Goal: Information Seeking & Learning: Learn about a topic

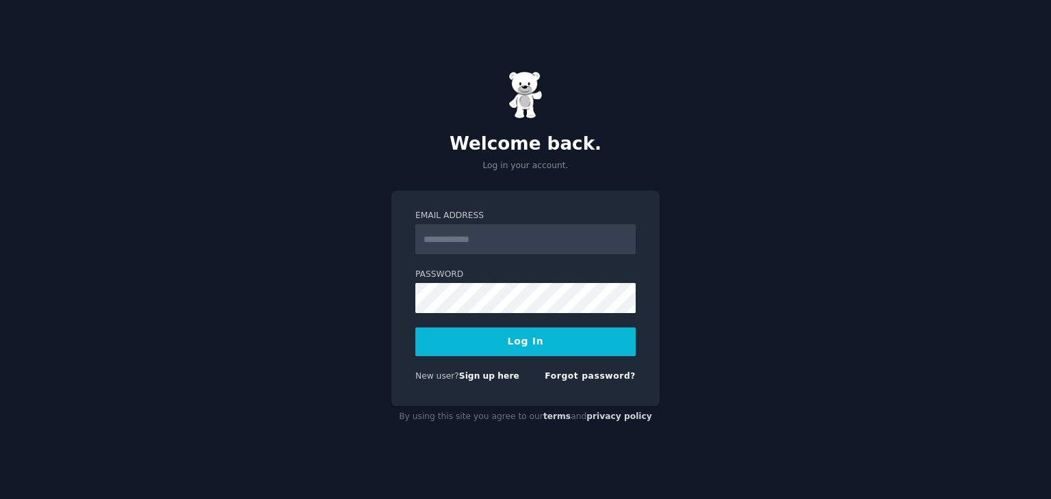
click at [502, 230] on input "Email Address" at bounding box center [525, 239] width 220 height 30
click at [495, 246] on input "Email Address" at bounding box center [525, 239] width 220 height 30
type input "**********"
click at [415, 328] on button "Log In" at bounding box center [525, 342] width 220 height 29
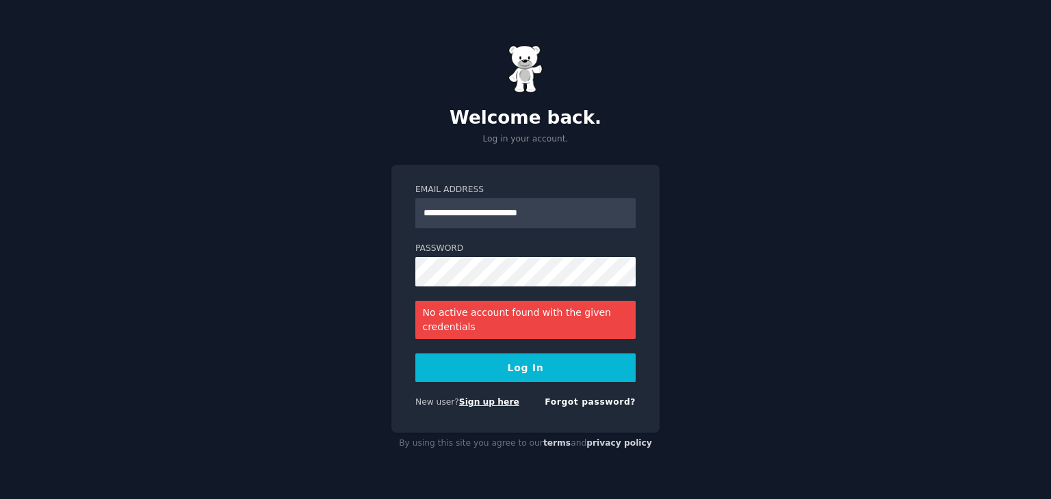
click at [459, 399] on link "Sign up here" at bounding box center [489, 403] width 60 height 10
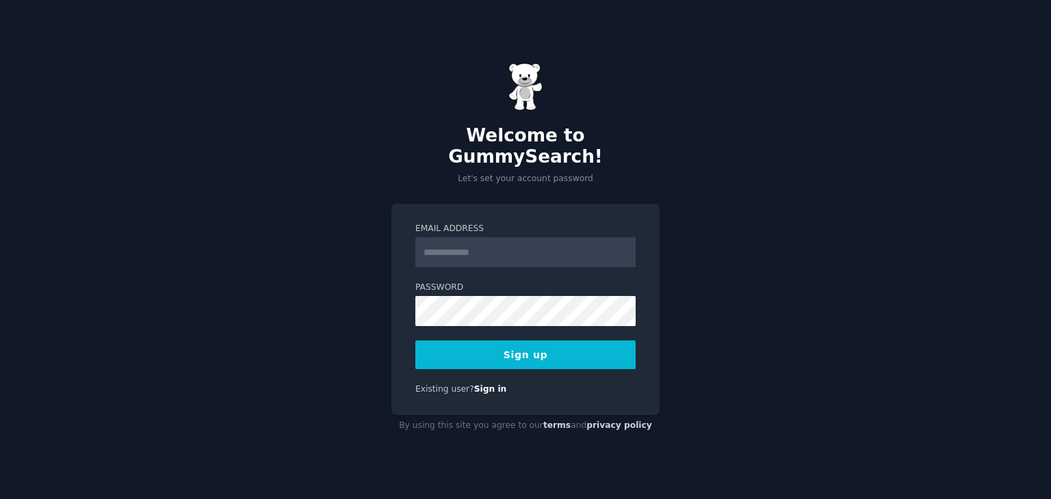
click at [474, 241] on input "Email Address" at bounding box center [525, 252] width 220 height 30
type input "**********"
drag, startPoint x: 732, startPoint y: 448, endPoint x: 711, endPoint y: 432, distance: 26.4
click at [711, 432] on div "**********" at bounding box center [525, 249] width 1051 height 499
click at [559, 346] on button "Sign up" at bounding box center [525, 355] width 220 height 29
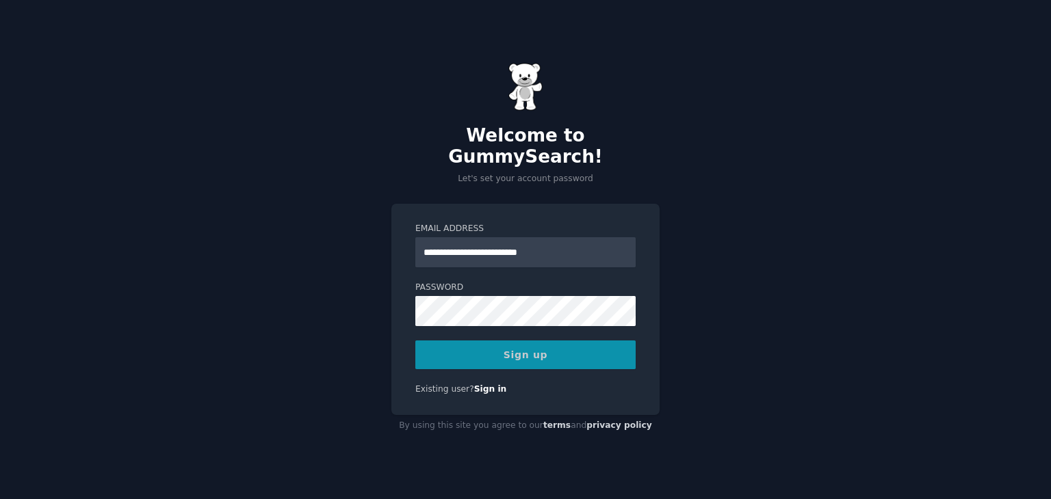
click at [559, 346] on div "Sign up" at bounding box center [525, 355] width 220 height 29
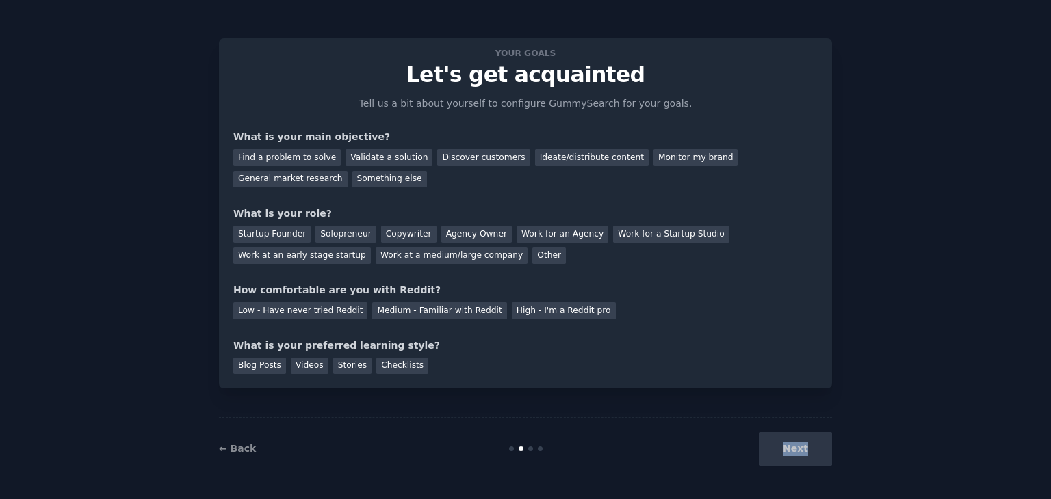
click at [777, 474] on div "← Back Next" at bounding box center [525, 448] width 613 height 63
click at [278, 158] on div "Find a problem to solve" at bounding box center [286, 157] width 107 height 17
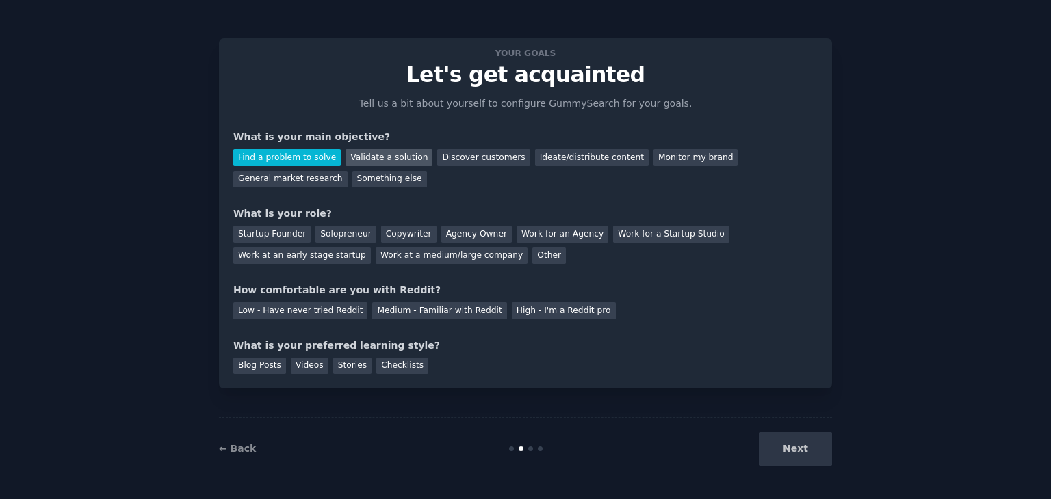
click at [356, 159] on div "Validate a solution" at bounding box center [389, 157] width 87 height 17
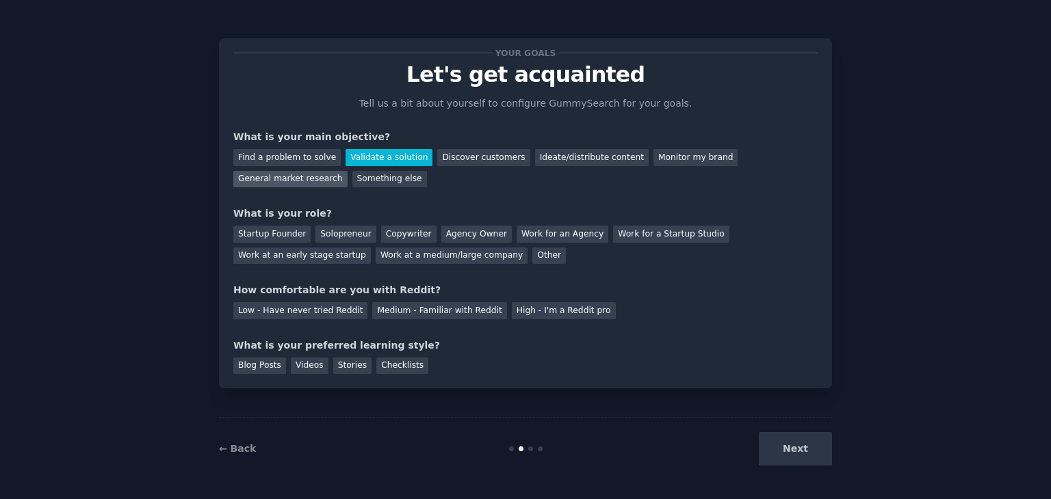
click at [348, 171] on div "General market research" at bounding box center [290, 179] width 114 height 17
click at [268, 233] on div "Startup Founder" at bounding box center [271, 234] width 77 height 17
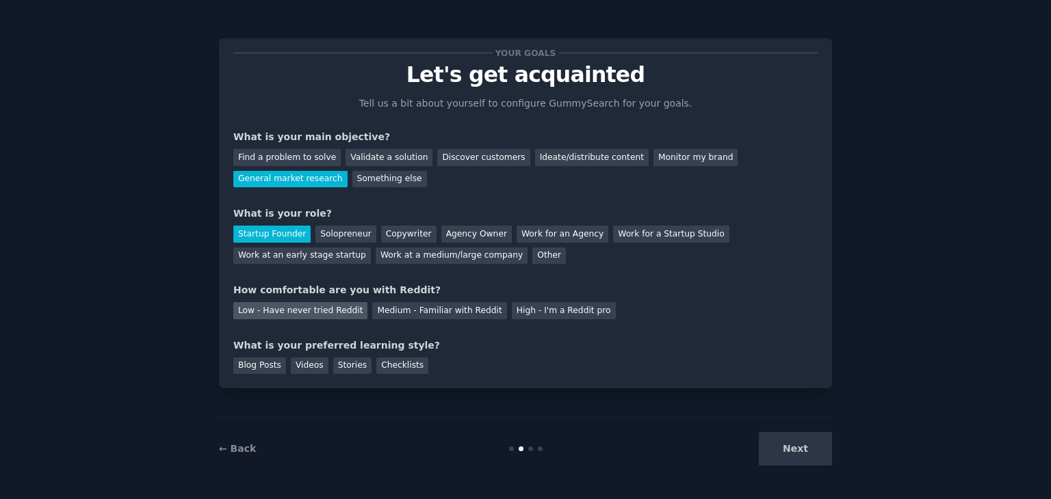
click at [316, 309] on div "Low - Have never tried Reddit" at bounding box center [300, 310] width 134 height 17
click at [397, 309] on div "Medium - Familiar with Reddit" at bounding box center [439, 310] width 134 height 17
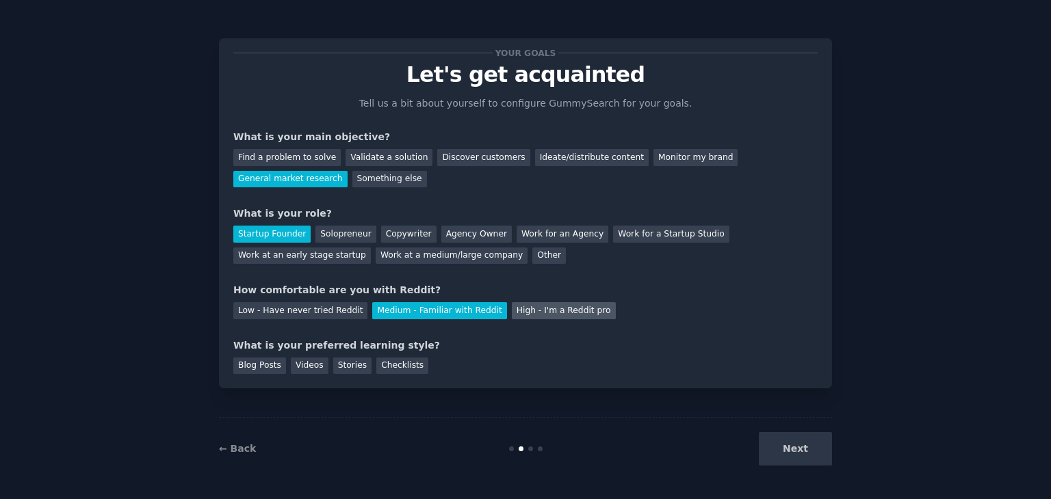
click at [514, 310] on div "High - I'm a Reddit pro" at bounding box center [564, 310] width 104 height 17
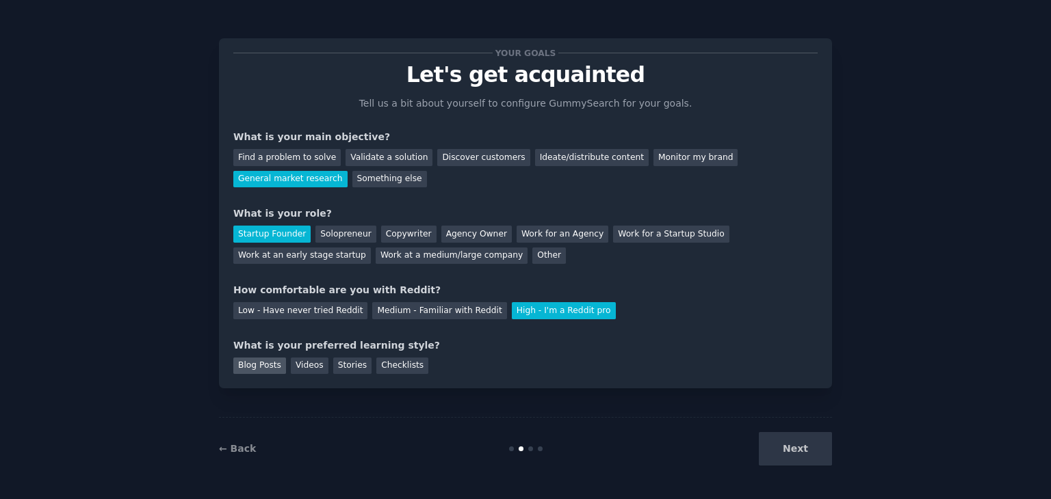
click at [260, 361] on div "Blog Posts" at bounding box center [259, 366] width 53 height 17
drag, startPoint x: 758, startPoint y: 436, endPoint x: 783, endPoint y: 447, distance: 27.6
click at [783, 447] on div "Next" at bounding box center [729, 449] width 205 height 34
click at [783, 447] on button "Next" at bounding box center [795, 449] width 73 height 34
click at [783, 447] on div "Next" at bounding box center [729, 449] width 205 height 34
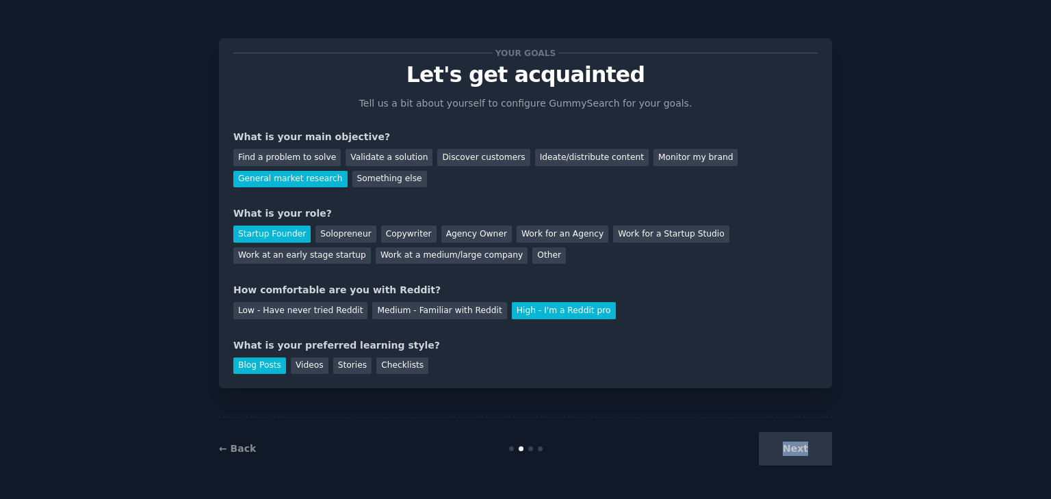
click at [783, 447] on div "Next" at bounding box center [729, 449] width 205 height 34
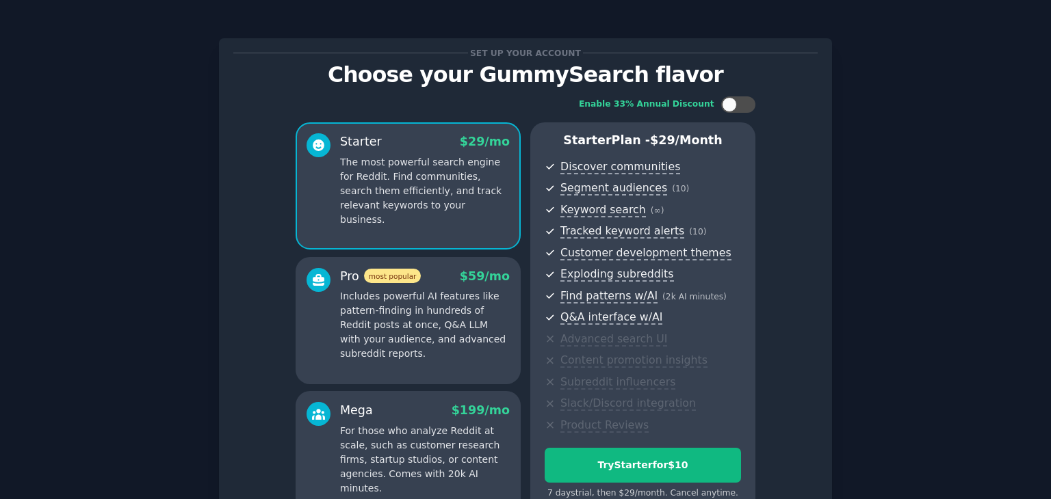
scroll to position [149, 0]
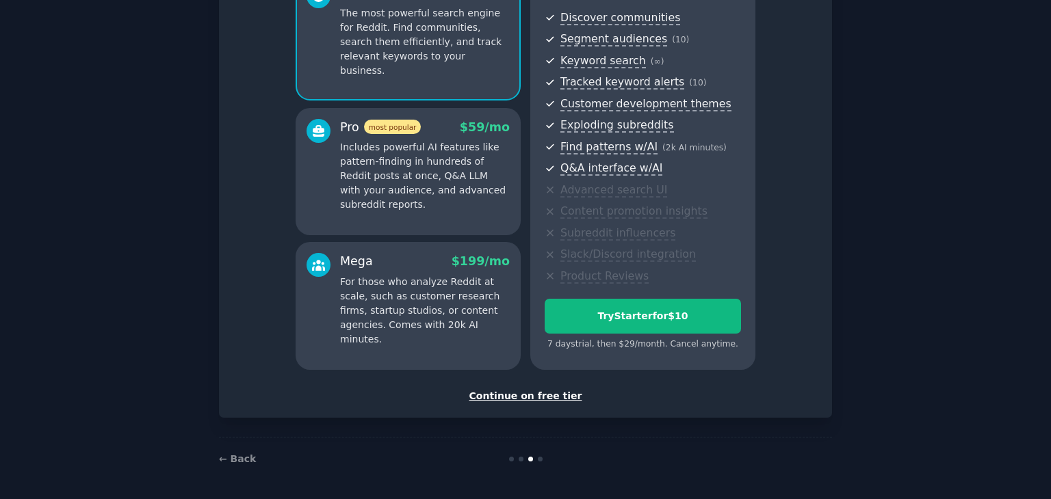
click at [525, 400] on div "Continue on free tier" at bounding box center [525, 396] width 584 height 14
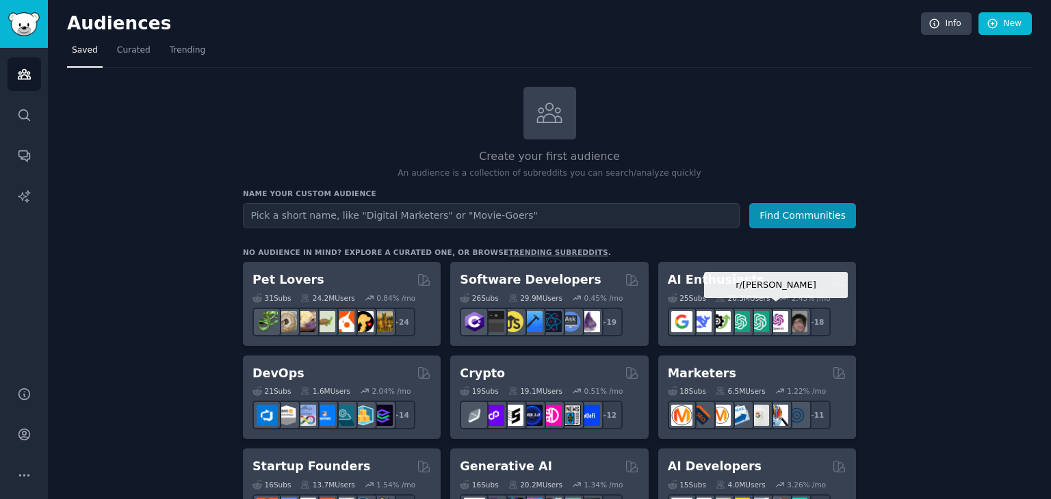
scroll to position [66, 0]
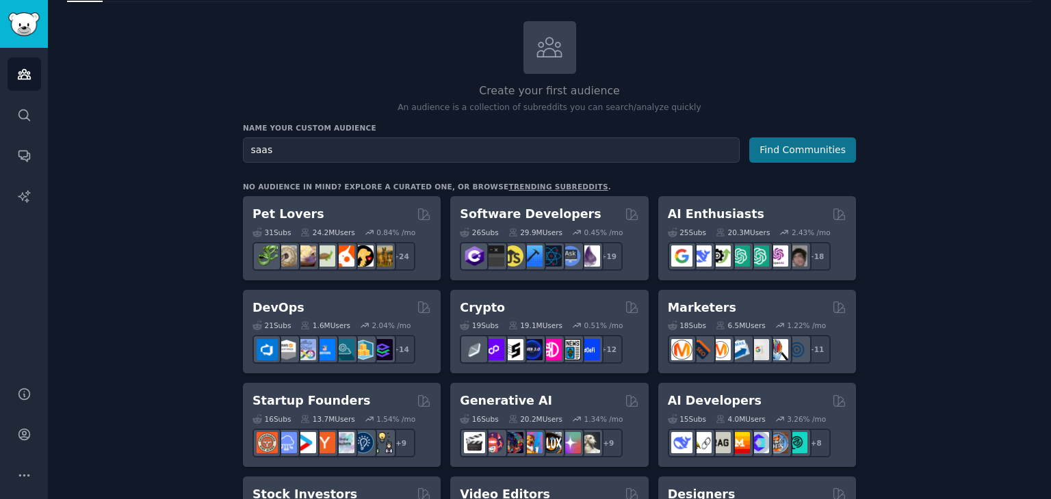
type input "saas"
click at [801, 140] on button "Find Communities" at bounding box center [802, 150] width 107 height 25
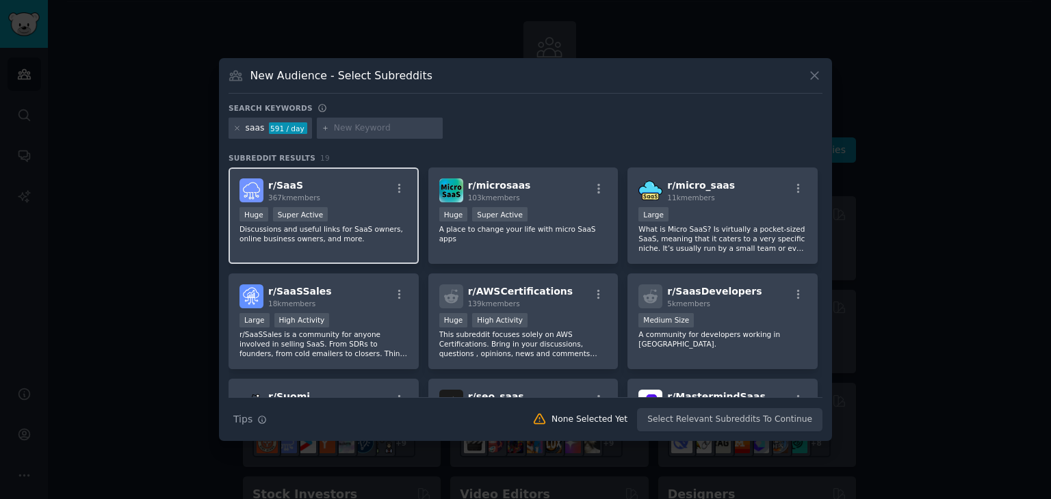
click at [313, 181] on h2 "r/ SaaS 367k members" at bounding box center [294, 191] width 52 height 24
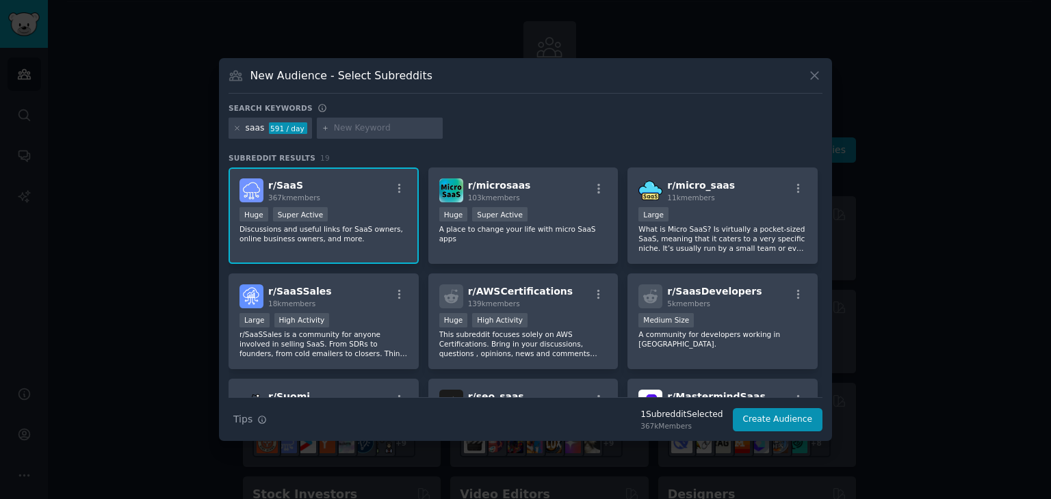
click at [278, 183] on span "r/ SaaS" at bounding box center [285, 185] width 35 height 11
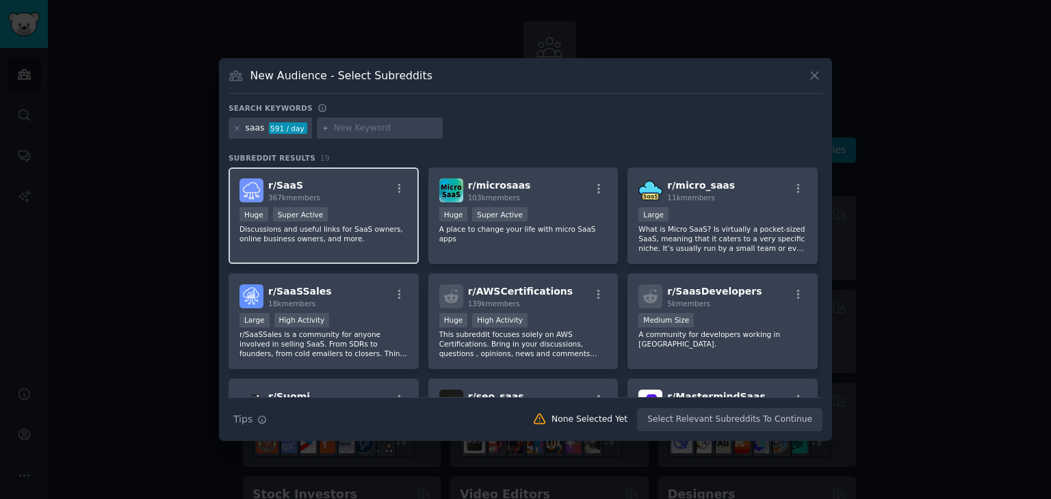
click at [255, 190] on img at bounding box center [251, 191] width 24 height 24
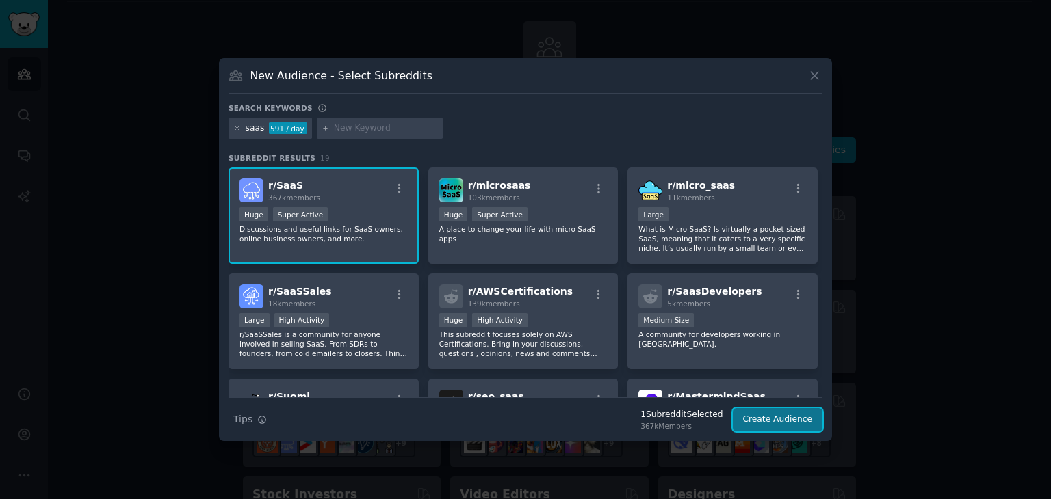
click at [811, 427] on button "Create Audience" at bounding box center [778, 419] width 90 height 23
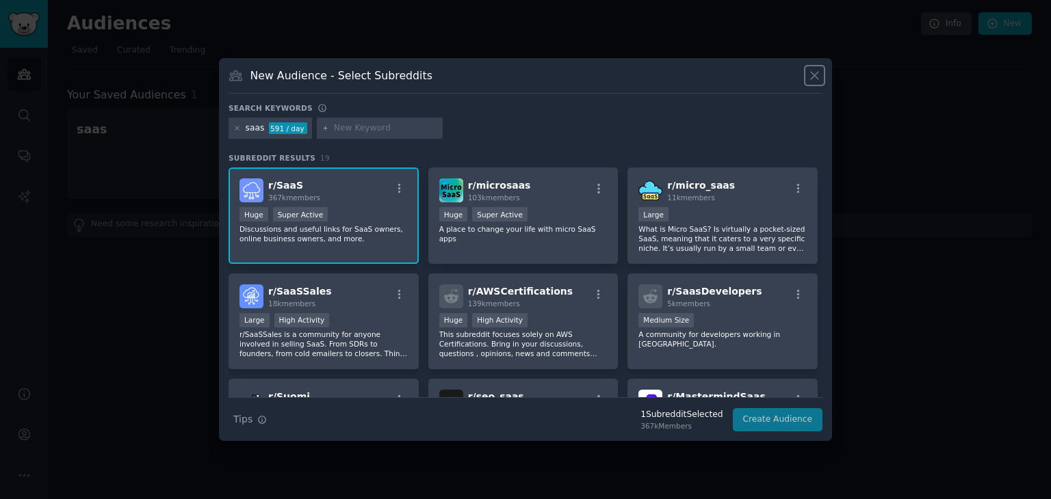
click at [811, 75] on icon at bounding box center [814, 75] width 14 height 14
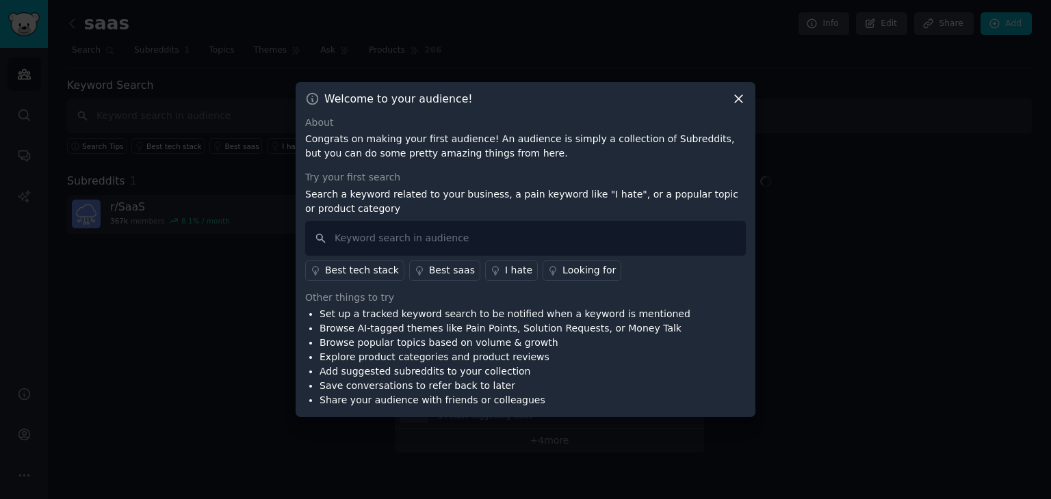
click at [741, 93] on icon at bounding box center [738, 99] width 14 height 14
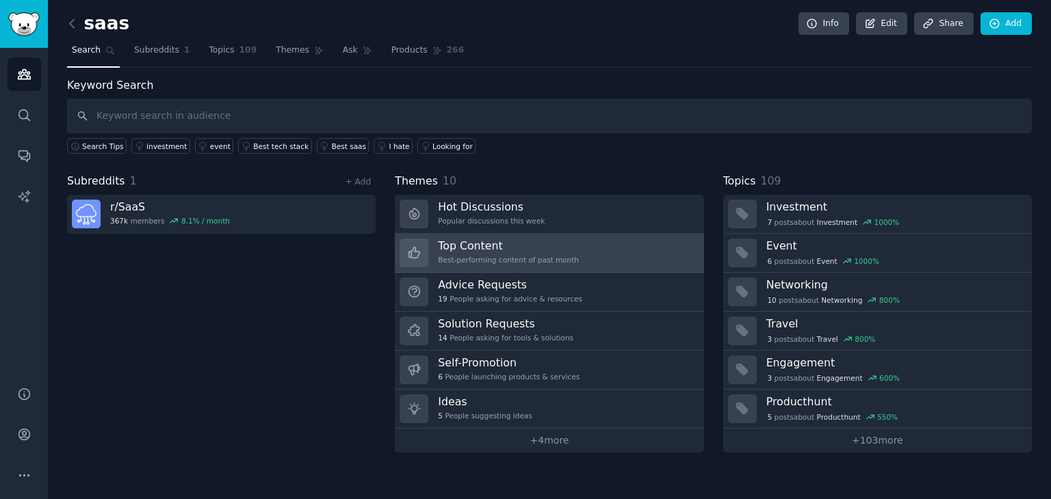
click at [516, 266] on link "Top Content Best-performing content of past month" at bounding box center [549, 253] width 309 height 39
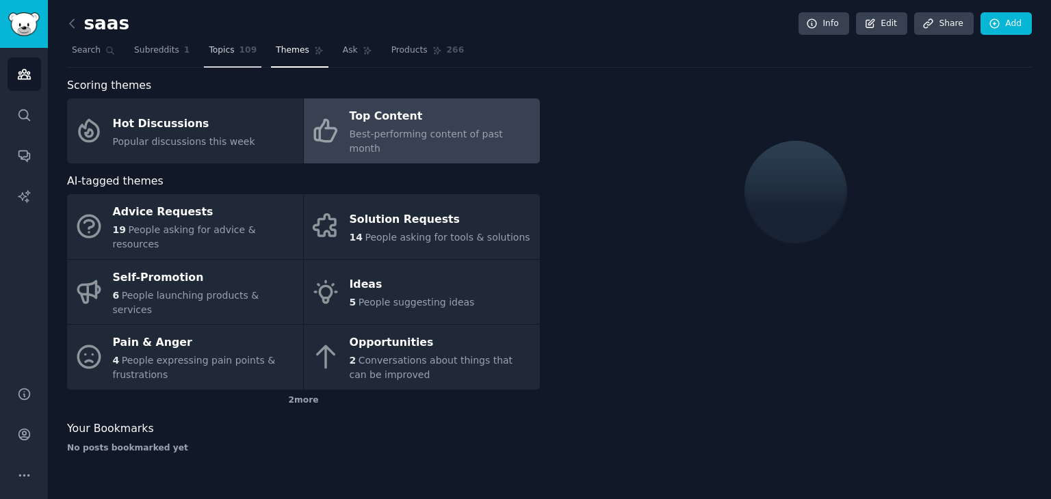
click at [214, 55] on span "Topics" at bounding box center [221, 50] width 25 height 12
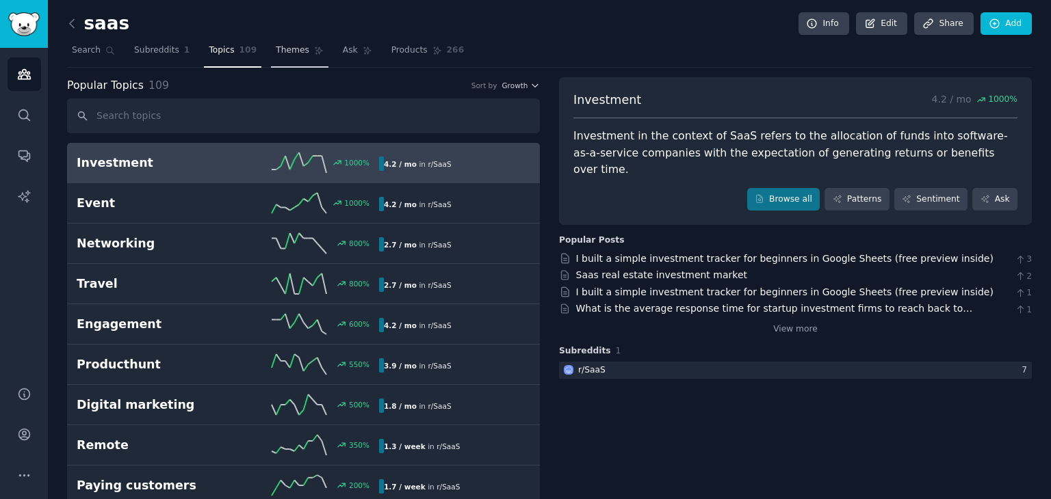
click at [298, 57] on link "Themes" at bounding box center [299, 54] width 57 height 28
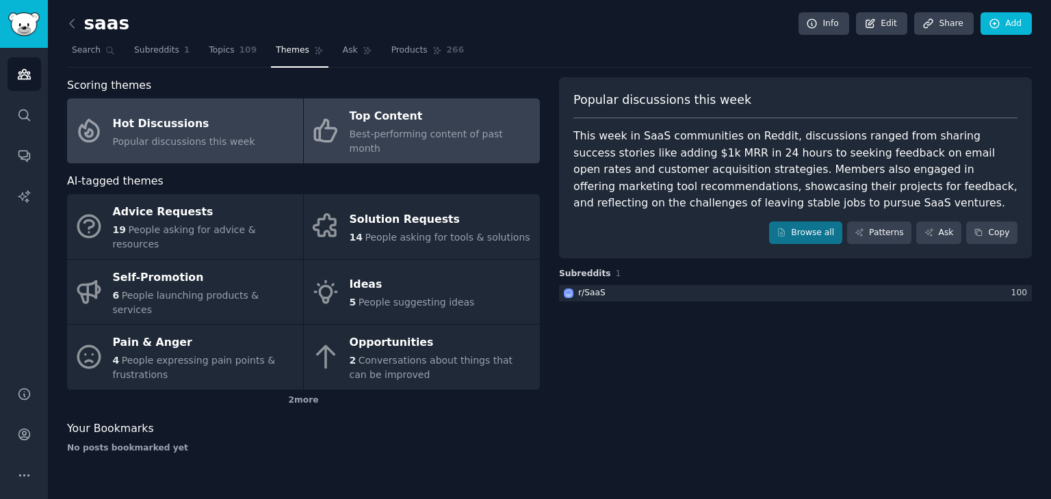
click at [371, 133] on span "Best-performing content of past month" at bounding box center [426, 141] width 153 height 25
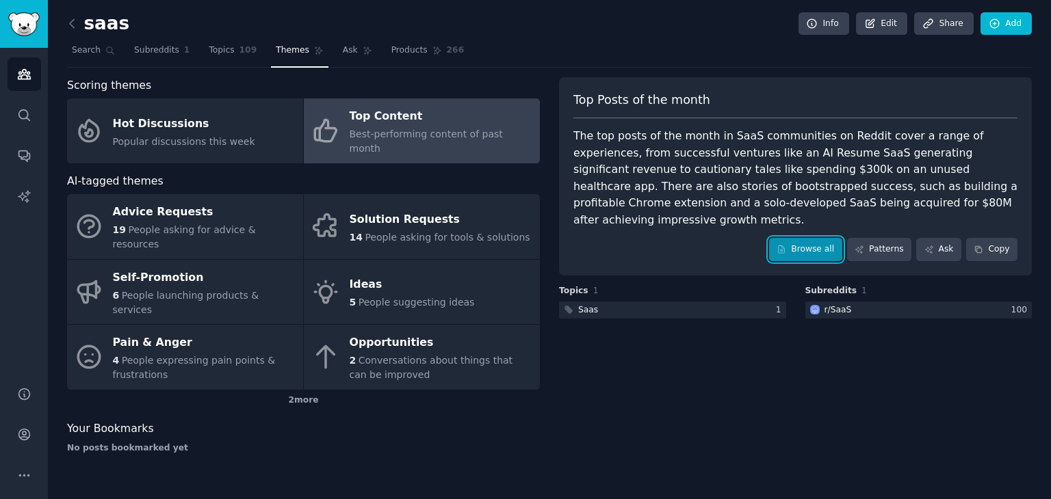
click at [826, 239] on link "Browse all" at bounding box center [805, 249] width 73 height 23
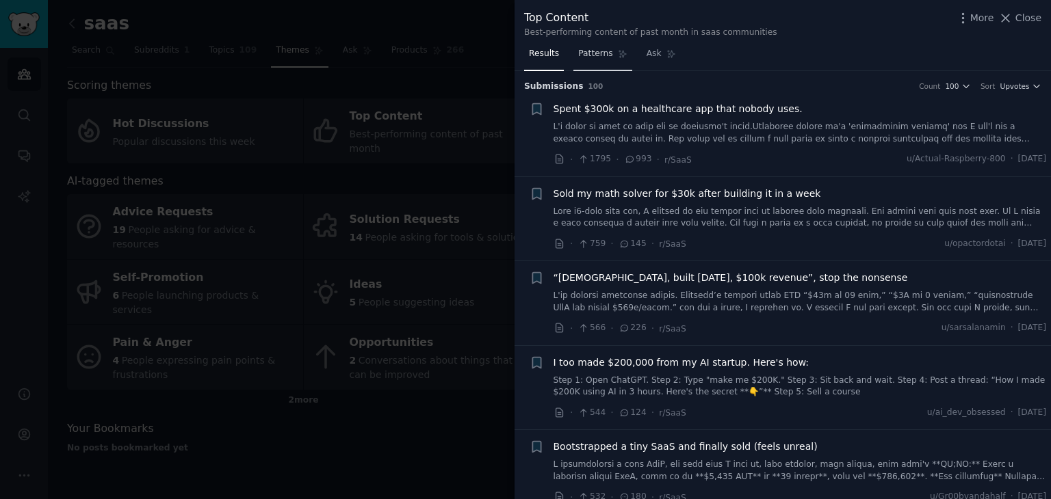
click at [591, 63] on link "Patterns" at bounding box center [602, 57] width 58 height 28
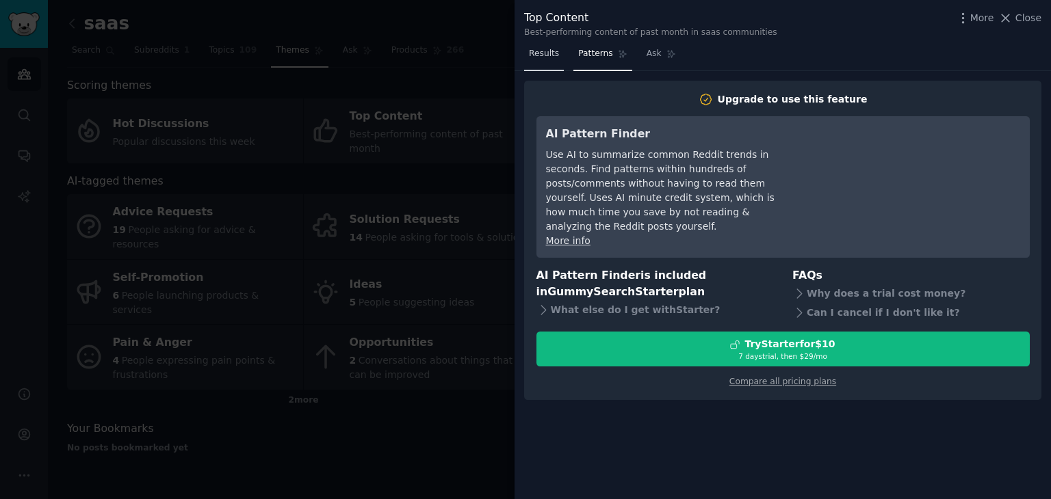
click at [550, 49] on span "Results" at bounding box center [544, 54] width 30 height 12
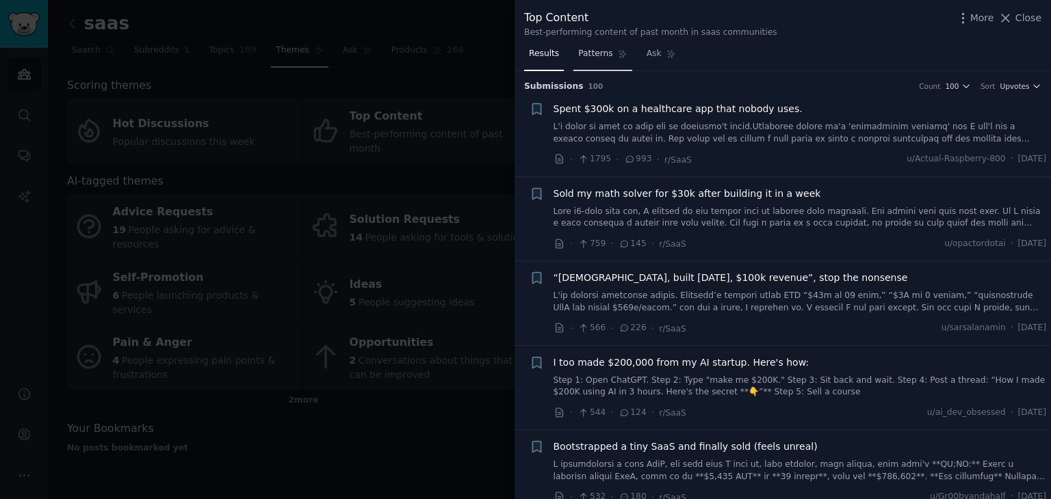
click at [596, 55] on span "Patterns" at bounding box center [595, 54] width 34 height 12
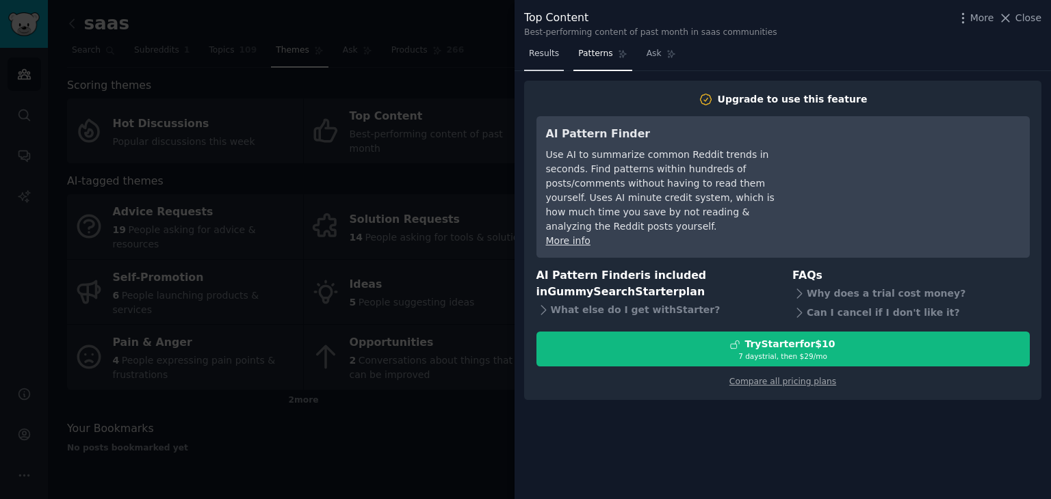
click at [557, 58] on link "Results" at bounding box center [544, 57] width 40 height 28
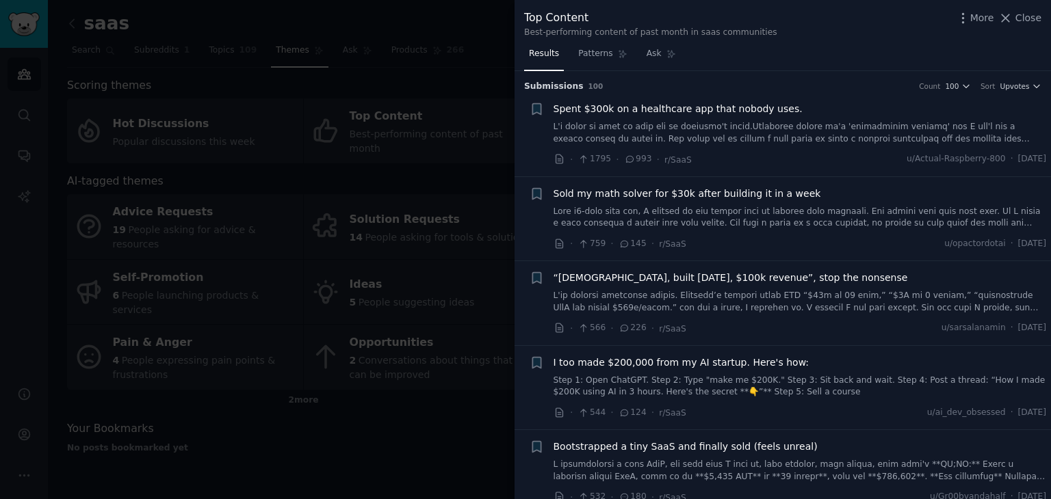
click at [537, 58] on span "Results" at bounding box center [544, 54] width 30 height 12
click at [716, 127] on link at bounding box center [799, 133] width 493 height 24
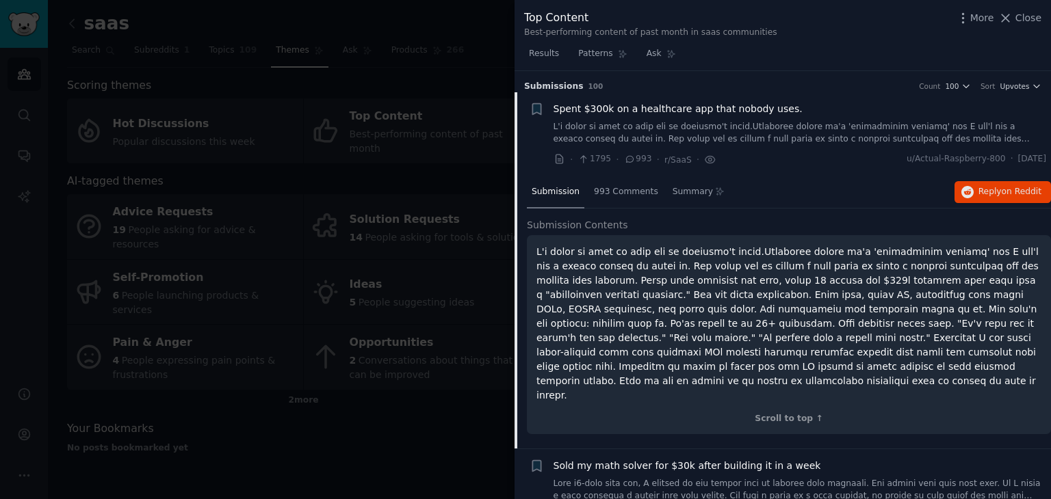
scroll to position [21, 0]
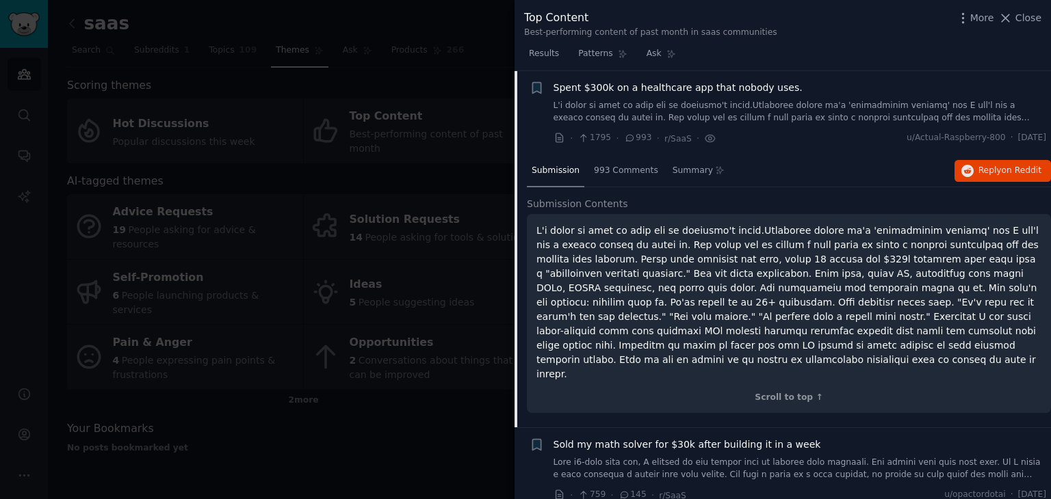
click at [736, 259] on p at bounding box center [788, 303] width 505 height 158
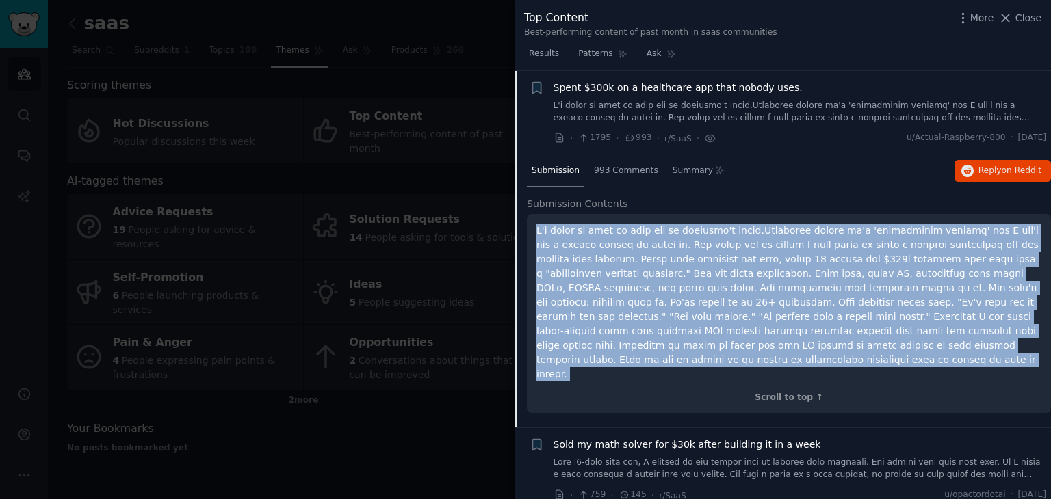
click at [736, 259] on p at bounding box center [788, 303] width 505 height 158
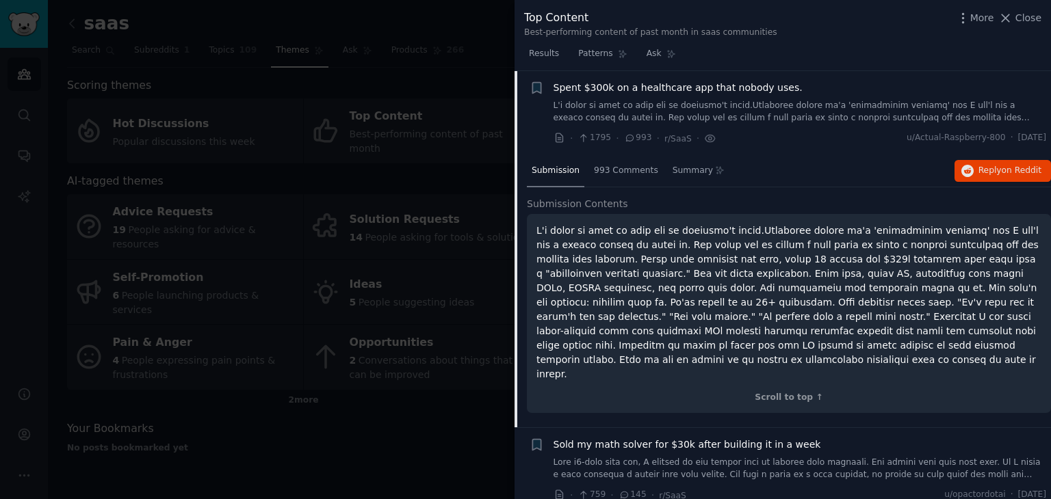
click at [799, 103] on link at bounding box center [799, 112] width 493 height 24
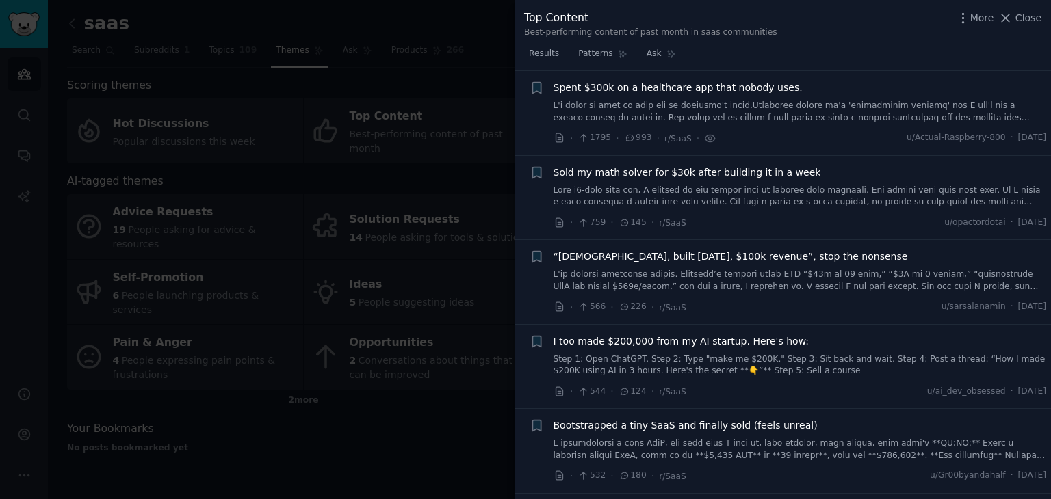
click at [804, 181] on div "Sold my math solver for $30k after building it in a week" at bounding box center [799, 187] width 493 height 43
click at [787, 187] on link at bounding box center [799, 197] width 493 height 24
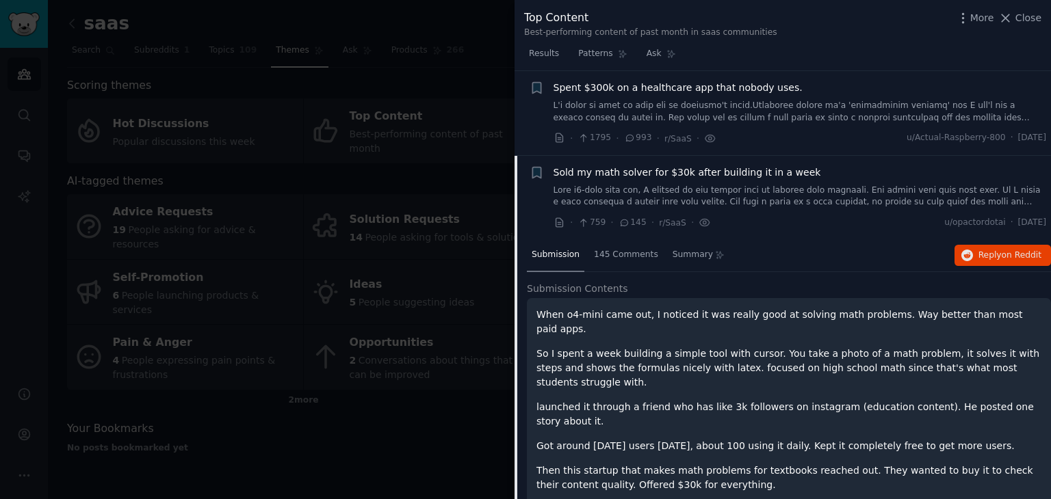
scroll to position [106, 0]
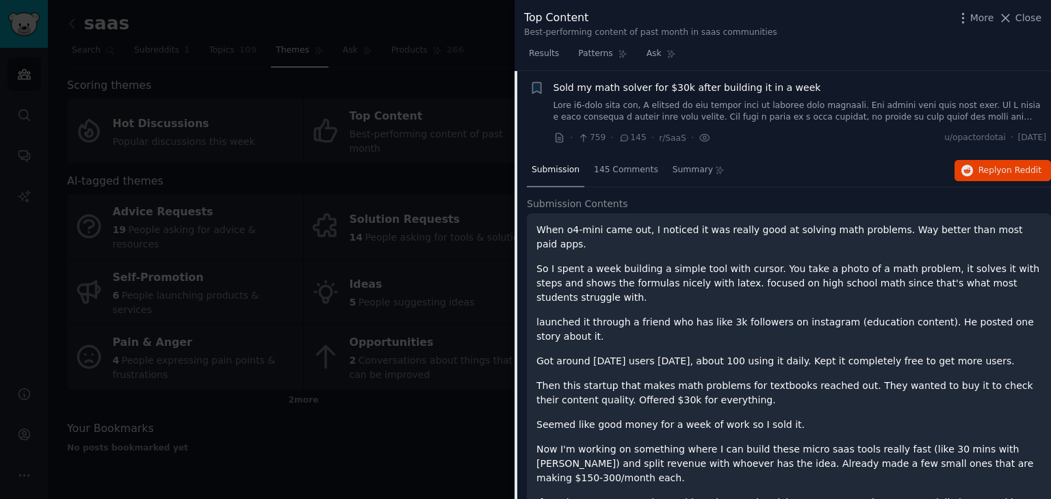
click at [782, 111] on link at bounding box center [799, 112] width 493 height 24
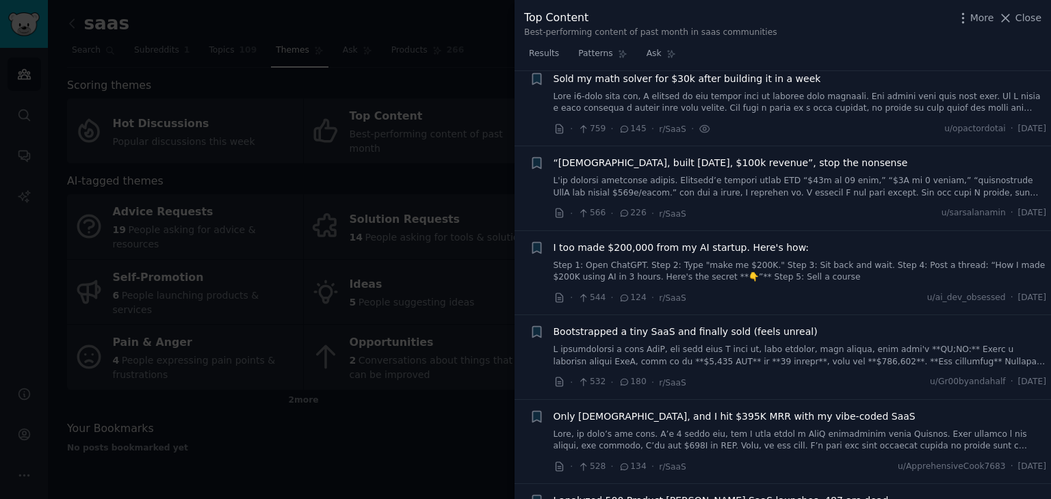
scroll to position [116, 0]
click at [778, 158] on span "“18 year old, built in 7 days, $100k revenue”, stop the nonsense" at bounding box center [730, 162] width 354 height 14
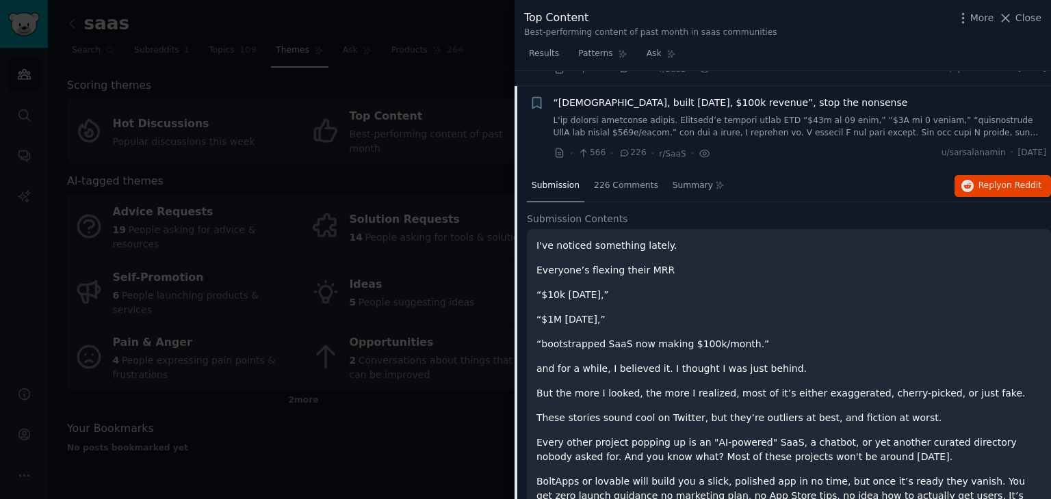
scroll to position [190, 0]
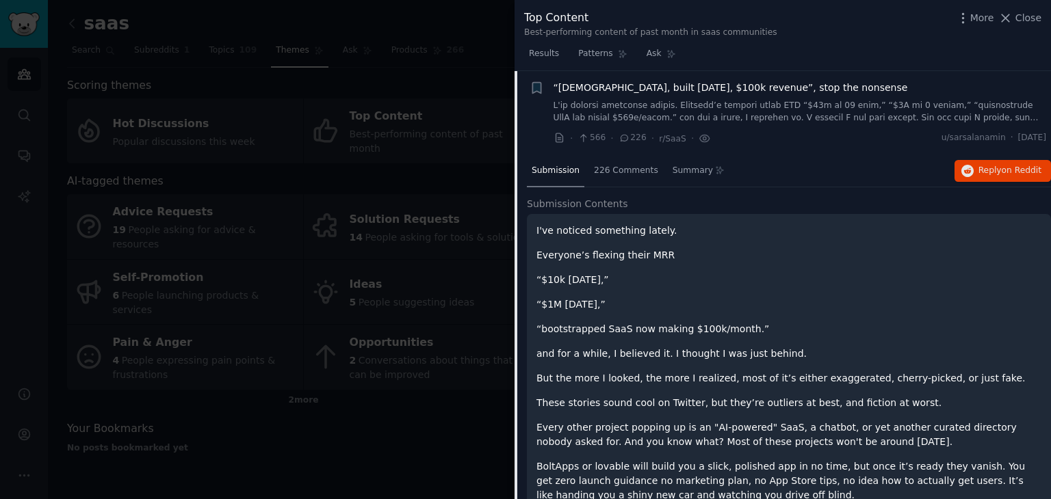
click at [778, 158] on div "Submission 226 Comments Summary Reply on Reddit" at bounding box center [789, 171] width 524 height 33
click at [779, 136] on div "· 566 · 226 · r/SaaS · u/sarsalanamin · Sun 20/07/2025" at bounding box center [799, 138] width 493 height 14
click at [779, 106] on link at bounding box center [799, 112] width 493 height 24
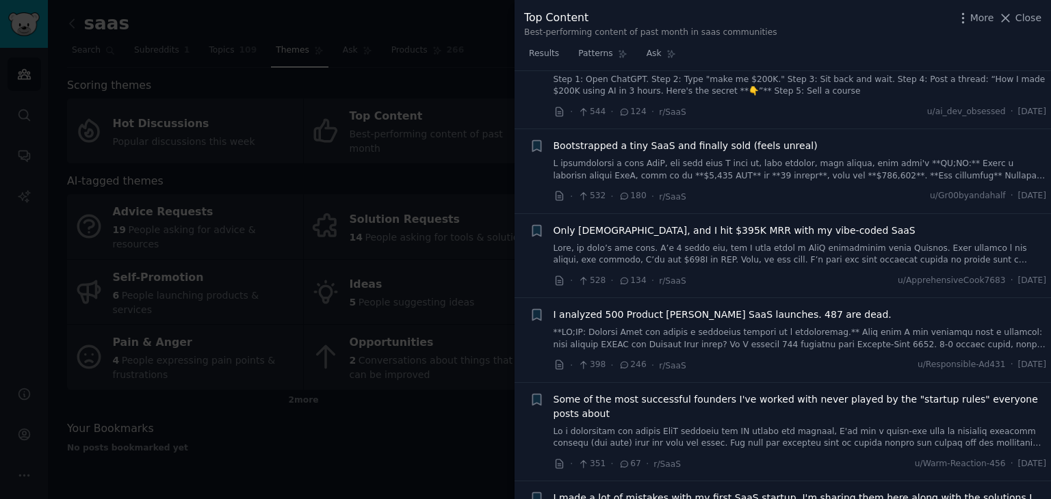
scroll to position [302, 0]
click at [734, 181] on div "Bootstrapped a tiny SaaS and finally sold (feels unreal) · 532 · 180 · r/SaaS u…" at bounding box center [799, 170] width 493 height 65
click at [741, 170] on link at bounding box center [799, 169] width 493 height 24
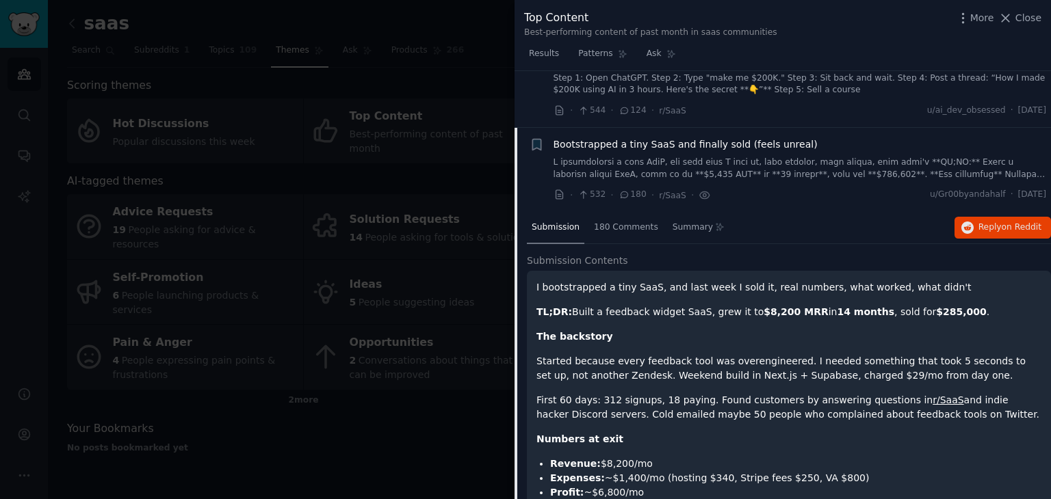
scroll to position [359, 0]
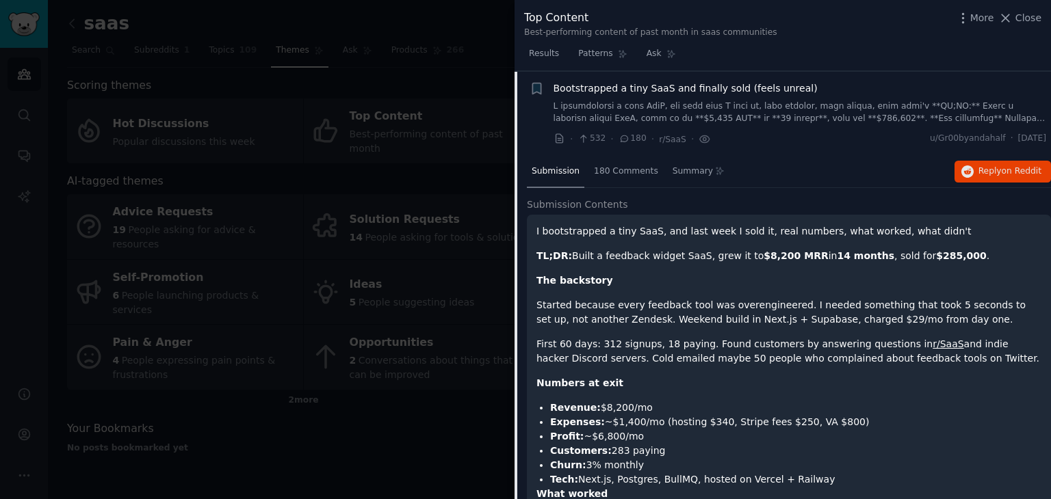
click at [741, 170] on div "Submission 180 Comments Summary Reply on Reddit" at bounding box center [789, 172] width 524 height 33
click at [744, 102] on link at bounding box center [799, 113] width 493 height 24
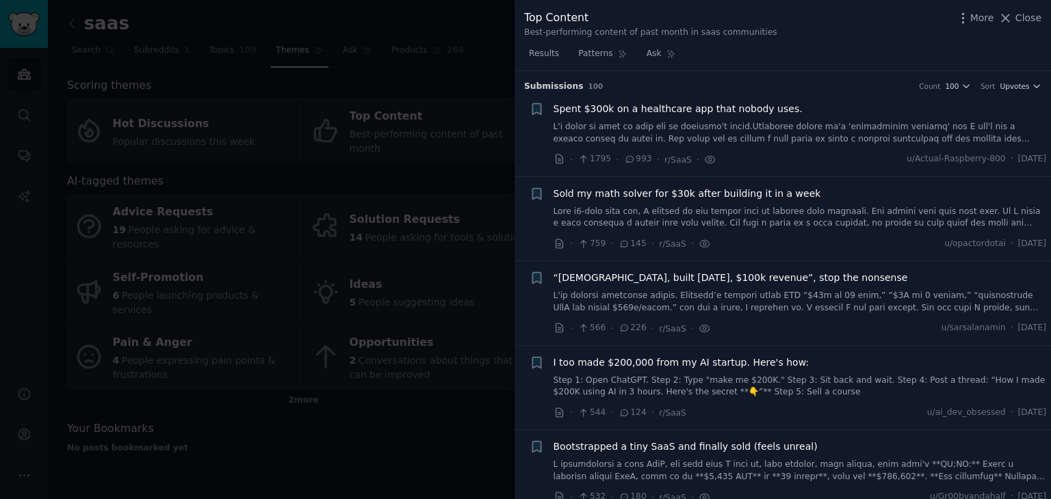
click at [911, 142] on link at bounding box center [799, 133] width 493 height 24
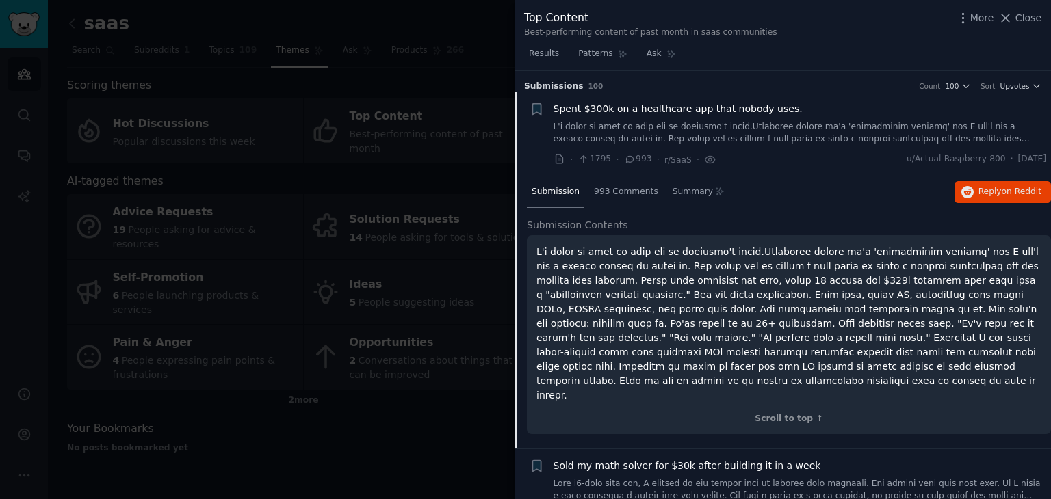
scroll to position [21, 0]
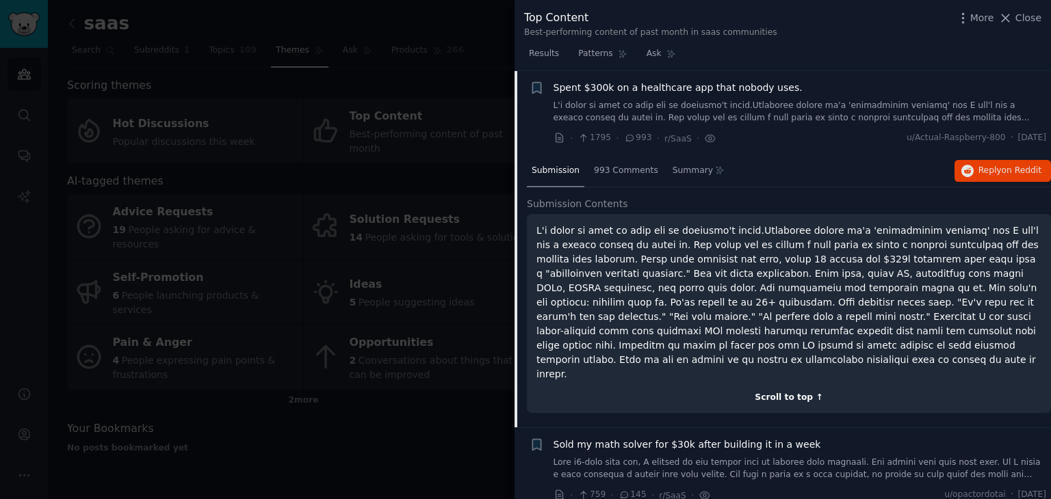
click at [800, 392] on div "Scroll to top ↑" at bounding box center [788, 398] width 505 height 12
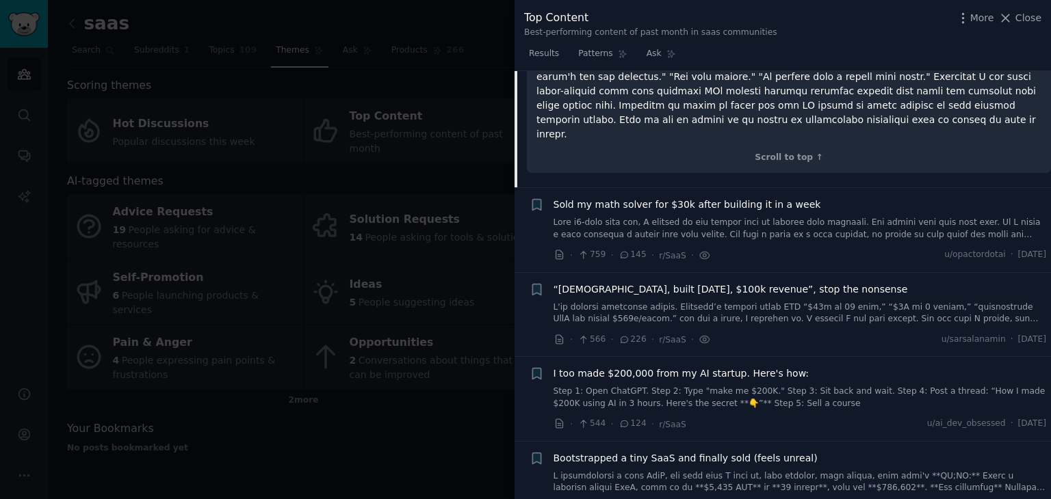
scroll to position [0, 0]
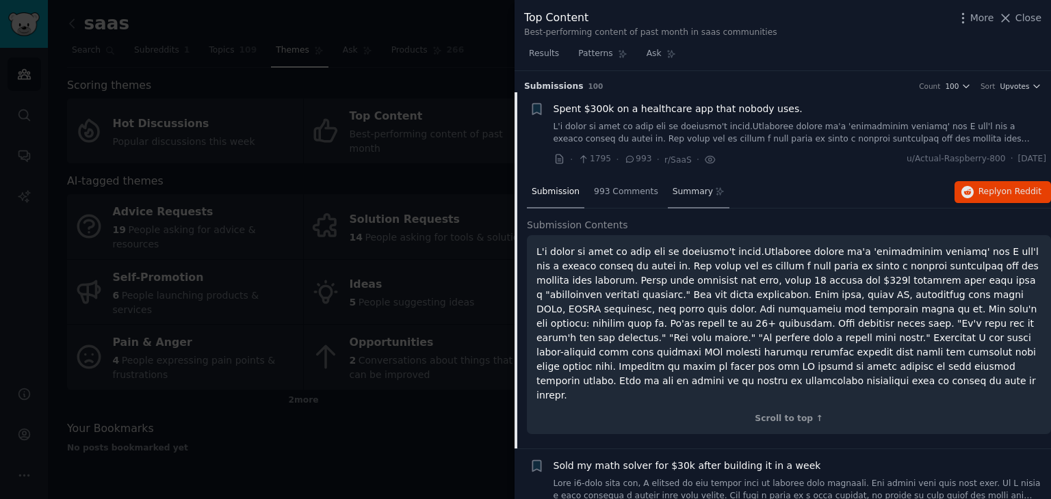
click at [673, 187] on span "Summary" at bounding box center [693, 192] width 40 height 12
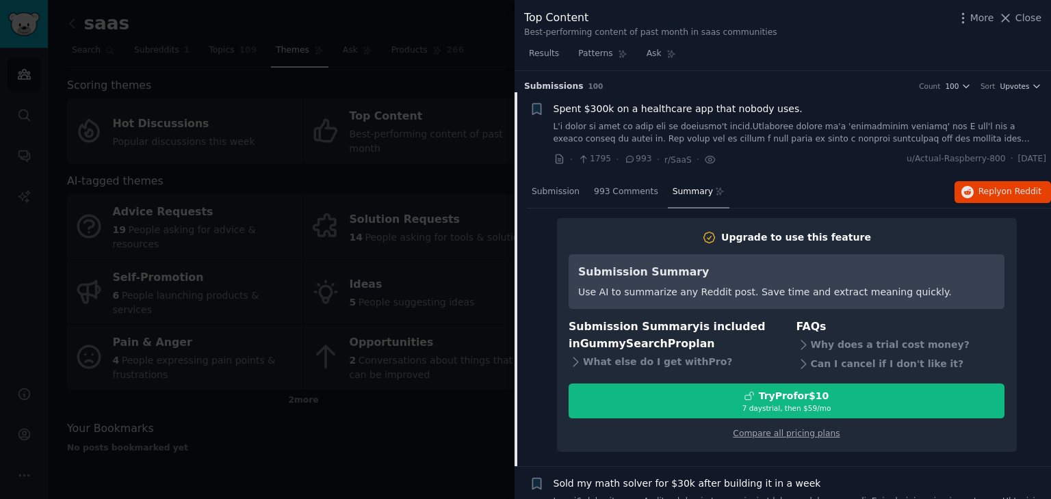
click at [761, 101] on li "+ Spent $300k on a healthcare app that nobody uses. · 1795 · 993 · r/SaaS · u/A…" at bounding box center [783, 134] width 536 height 84
click at [758, 132] on link at bounding box center [799, 133] width 493 height 24
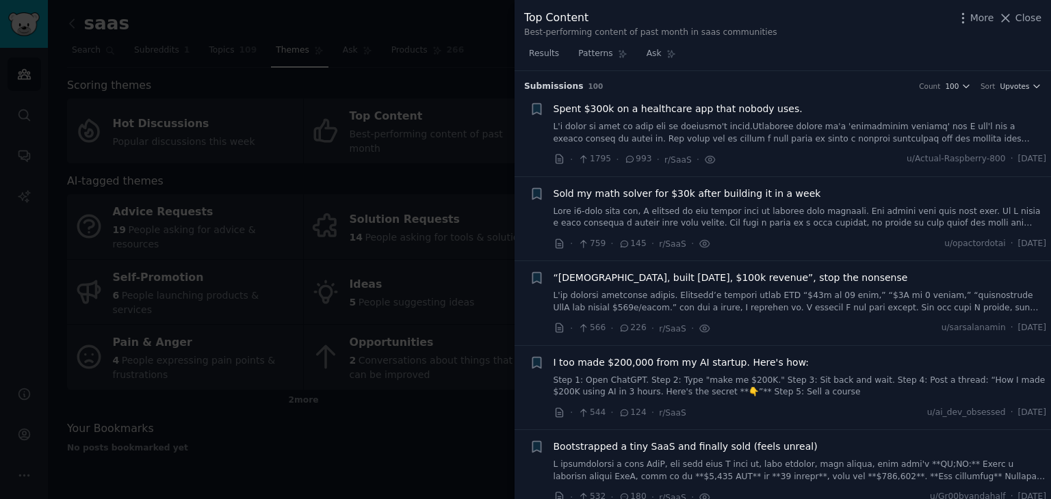
scroll to position [21, 0]
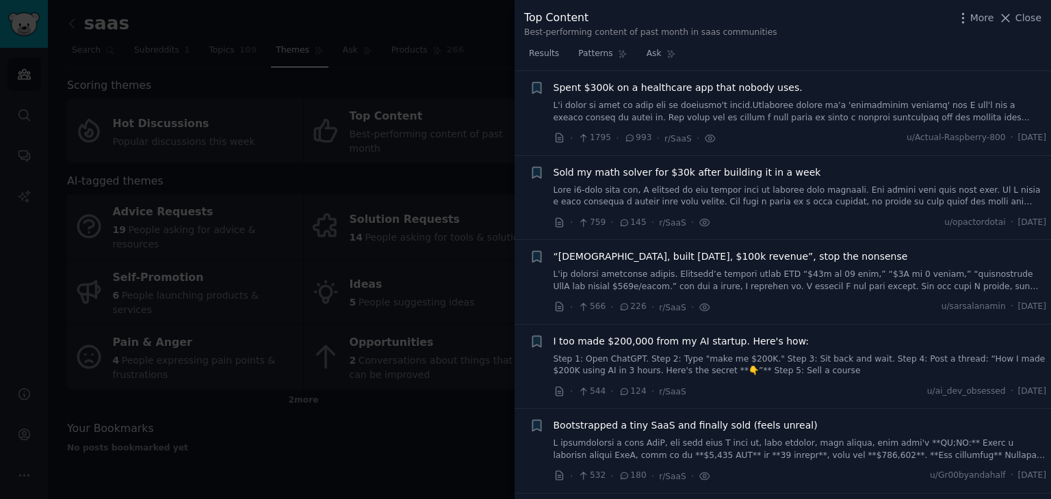
click at [761, 189] on link at bounding box center [799, 197] width 493 height 24
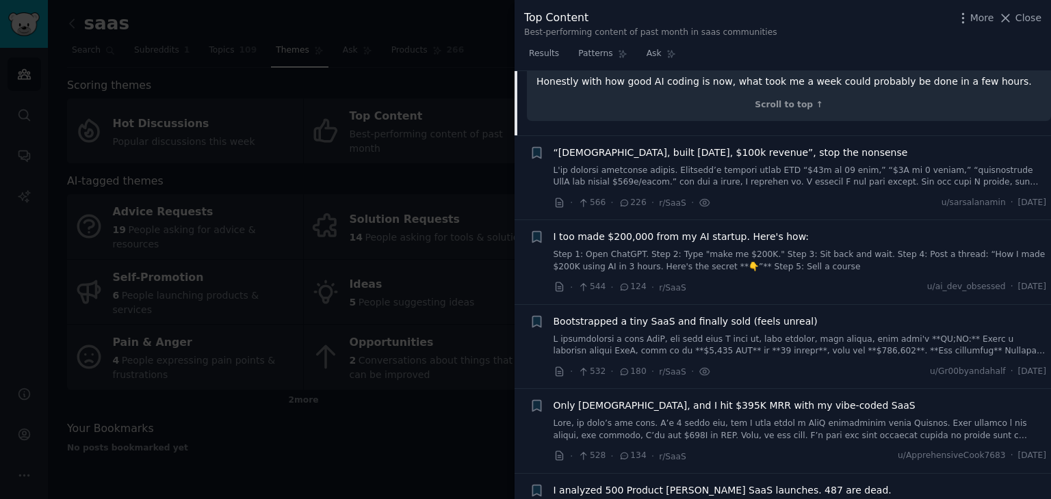
scroll to position [568, 0]
click at [755, 194] on div "· 566 · 226 · r/SaaS · u/sarsalanamin · Sun 20/07/2025" at bounding box center [799, 201] width 493 height 14
click at [755, 164] on link at bounding box center [799, 176] width 493 height 24
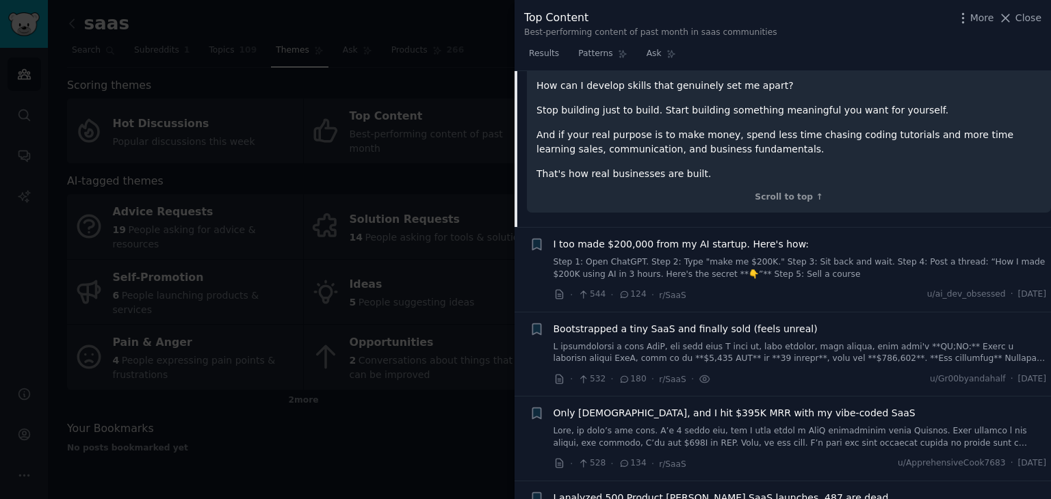
scroll to position [1180, 0]
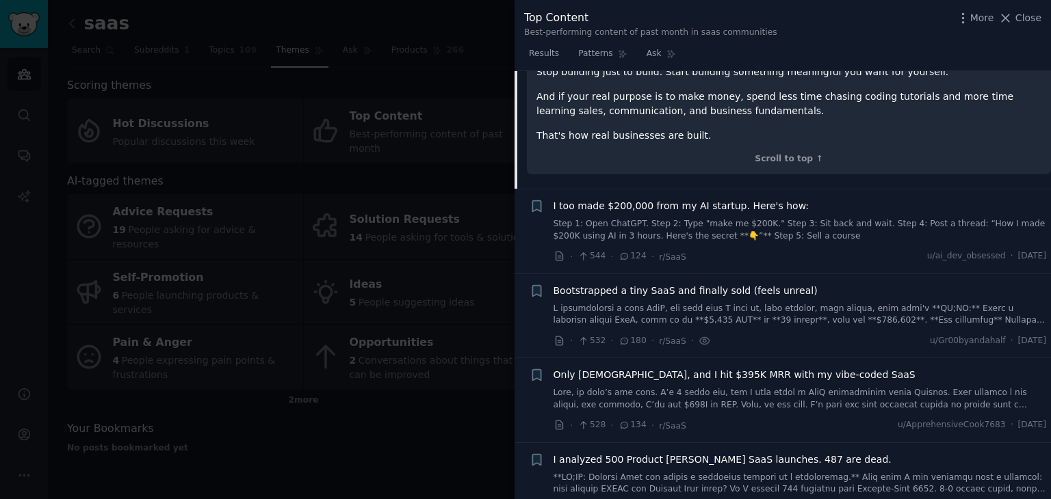
click at [752, 215] on div "I too made $200,000 from my AI startup. Here's how: Step 1: Open ChatGPT. Step …" at bounding box center [799, 231] width 493 height 65
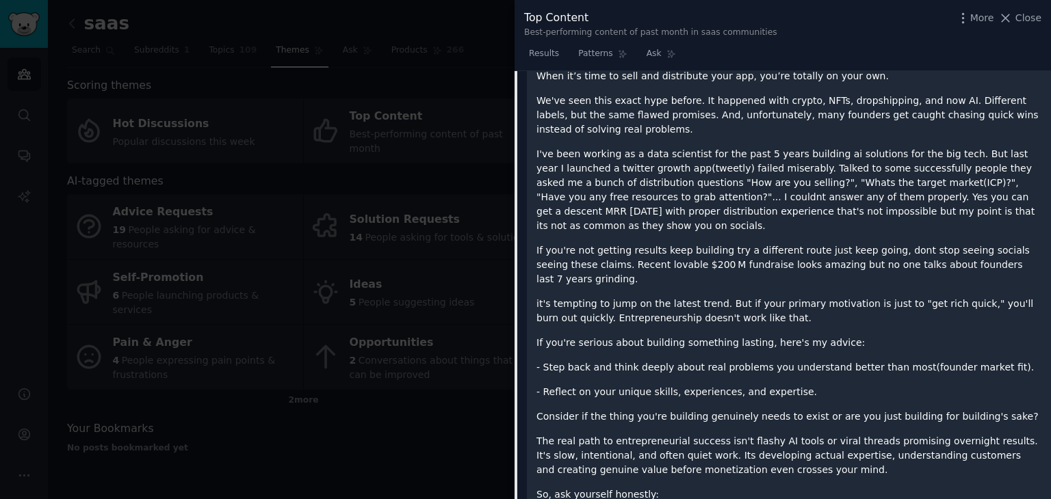
scroll to position [0, 0]
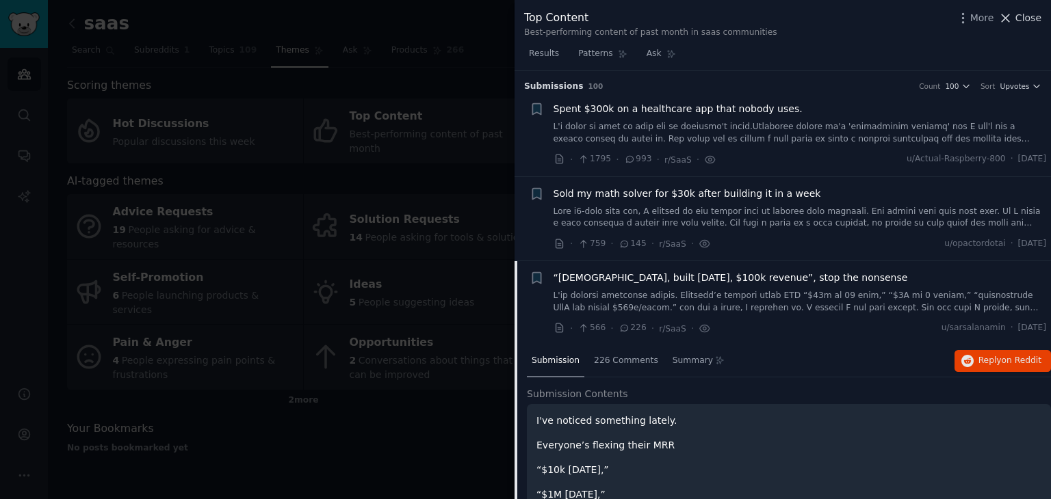
click at [1018, 23] on span "Close" at bounding box center [1028, 18] width 26 height 14
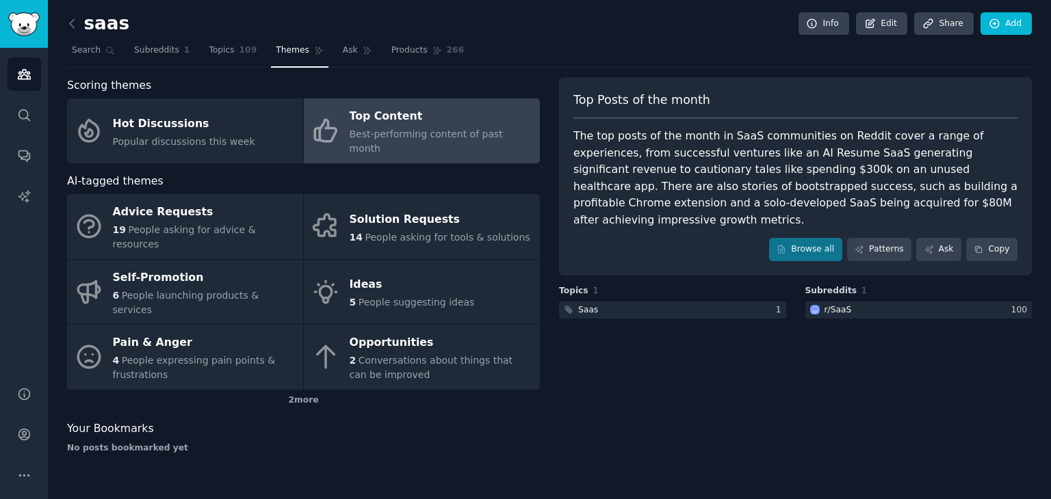
click at [379, 138] on span "Best-performing content of past month" at bounding box center [426, 141] width 153 height 25
click at [835, 238] on link "Browse all" at bounding box center [805, 249] width 73 height 23
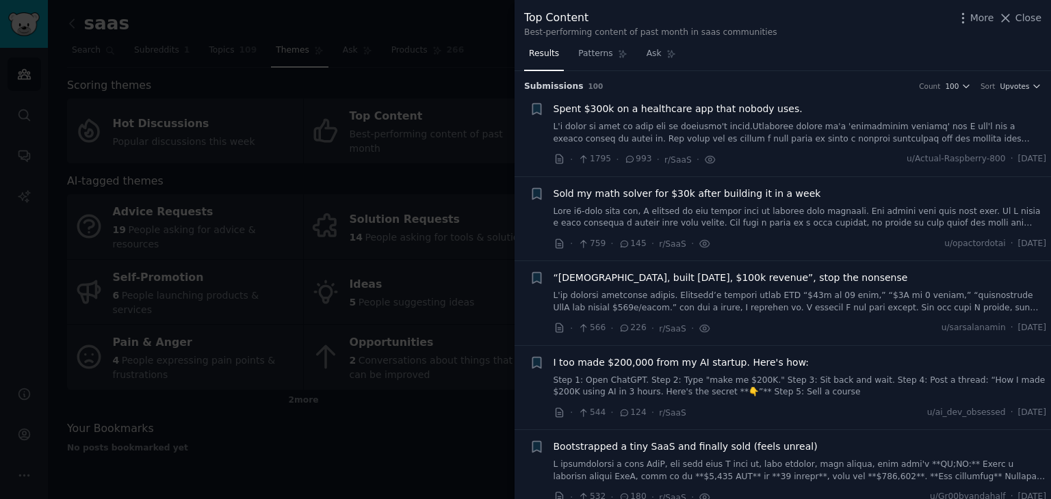
click at [437, 27] on div at bounding box center [525, 249] width 1051 height 499
